Goal: Task Accomplishment & Management: Use online tool/utility

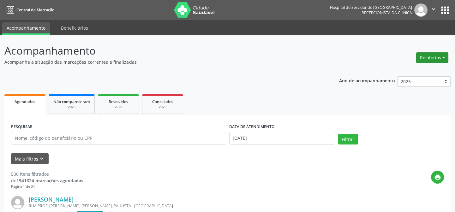
click at [437, 57] on button "Relatórios" at bounding box center [432, 57] width 32 height 11
click at [399, 69] on link "Agendamentos" at bounding box center [414, 71] width 68 height 9
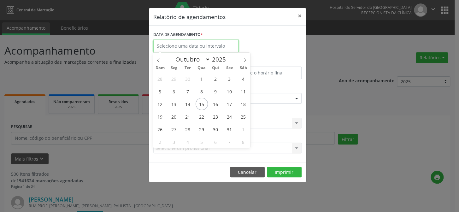
click at [180, 44] on input "text" at bounding box center [195, 46] width 85 height 13
click at [202, 101] on span "15" at bounding box center [202, 104] width 12 height 12
type input "[DATE]"
click at [202, 101] on span "15" at bounding box center [202, 104] width 12 height 12
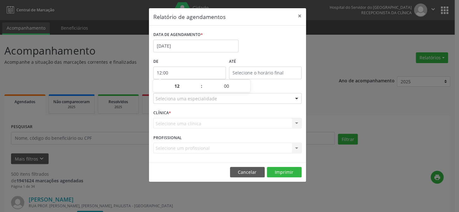
click at [186, 72] on input "12:00" at bounding box center [189, 73] width 73 height 13
click at [197, 88] on span at bounding box center [198, 89] width 4 height 6
type input "11:00"
type input "11"
click at [197, 88] on span at bounding box center [198, 89] width 4 height 6
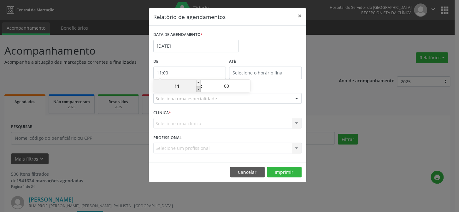
type input "10:00"
type input "10"
click at [197, 88] on span at bounding box center [198, 89] width 4 height 6
type input "09:00"
type input "09"
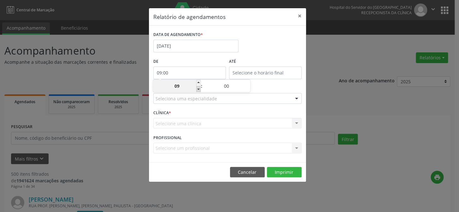
click at [197, 88] on span at bounding box center [198, 89] width 4 height 6
type input "08:00"
type input "08"
click at [197, 88] on span at bounding box center [198, 89] width 4 height 6
type input "07:00"
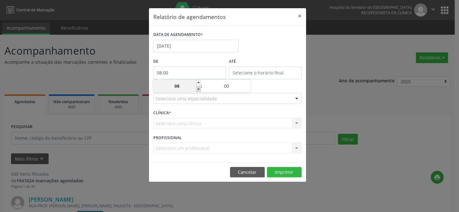
type input "07"
click at [266, 73] on input "12:00" at bounding box center [265, 73] width 73 height 13
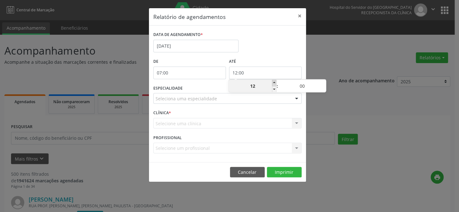
click at [274, 82] on span at bounding box center [274, 83] width 4 height 6
type input "13:00"
type input "13"
click at [274, 82] on span at bounding box center [274, 83] width 4 height 6
type input "14:00"
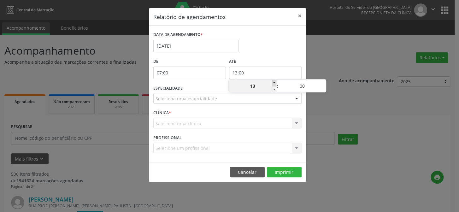
type input "14"
click at [274, 82] on span at bounding box center [274, 83] width 4 height 6
type input "15:00"
type input "15"
click at [274, 82] on span at bounding box center [274, 83] width 4 height 6
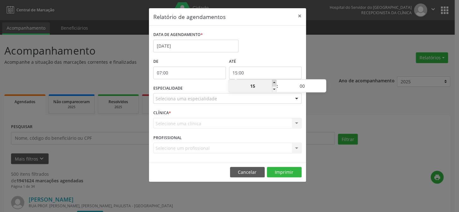
type input "16:00"
type input "16"
click at [274, 82] on span at bounding box center [274, 83] width 4 height 6
type input "17:00"
type input "17"
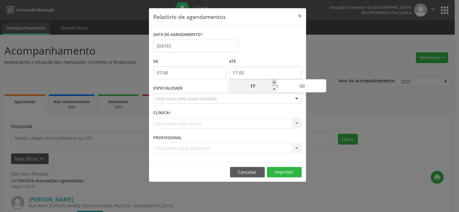
click at [274, 82] on span at bounding box center [274, 83] width 4 height 6
type input "18:00"
type input "18"
click at [274, 82] on span at bounding box center [274, 83] width 4 height 6
type input "19:00"
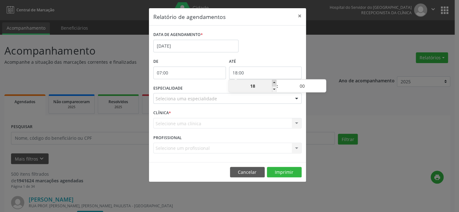
type input "19"
click at [274, 82] on span at bounding box center [274, 83] width 4 height 6
type input "20:00"
type input "20"
click at [274, 82] on span at bounding box center [274, 83] width 4 height 6
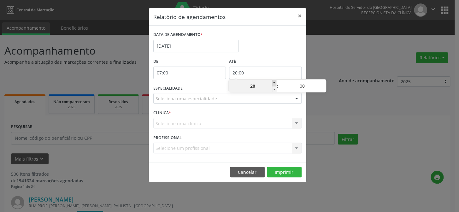
type input "21:00"
type input "21"
click at [297, 98] on div at bounding box center [296, 98] width 9 height 11
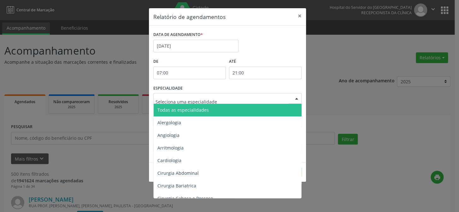
click at [279, 106] on span "Todas as especialidades" at bounding box center [228, 110] width 149 height 13
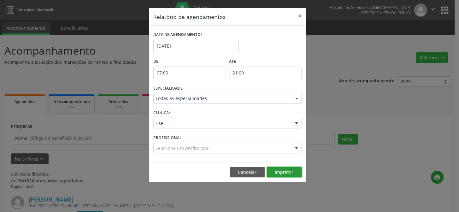
click at [275, 173] on button "Imprimir" at bounding box center [284, 172] width 35 height 11
